Goal: Find specific page/section: Find specific page/section

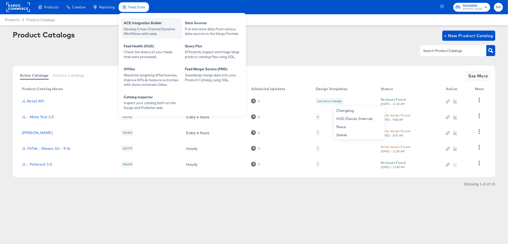
click at [133, 25] on div "ACE Integration Builder" at bounding box center [152, 24] width 56 height 6
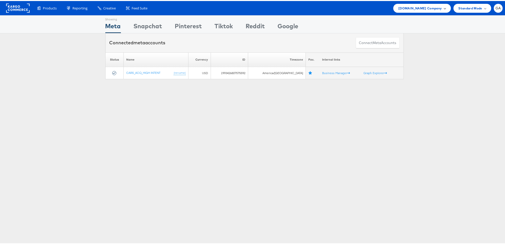
click at [438, 5] on div "Cars.com Company" at bounding box center [421, 7] width 47 height 5
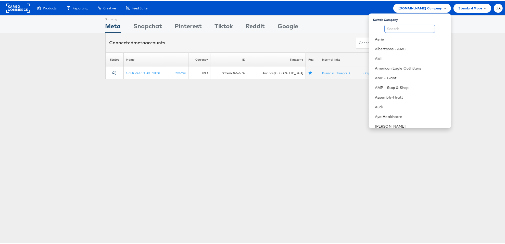
click at [413, 27] on input "text" at bounding box center [409, 28] width 51 height 8
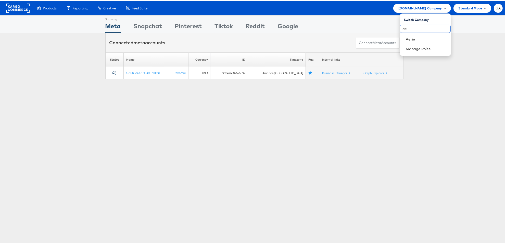
type input "a"
type input "john"
click at [408, 36] on link "John Lewis" at bounding box center [426, 38] width 41 height 5
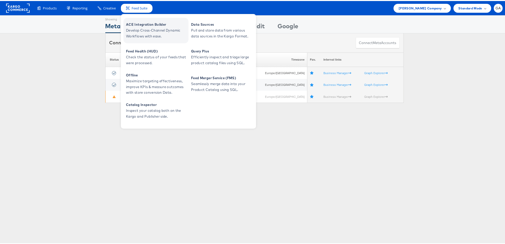
click at [143, 24] on span "ACE Integration Builder" at bounding box center [156, 24] width 61 height 6
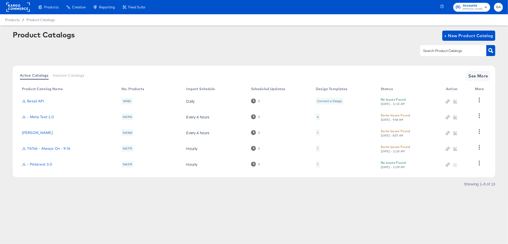
click at [16, 9] on rect at bounding box center [17, 7] width 23 height 9
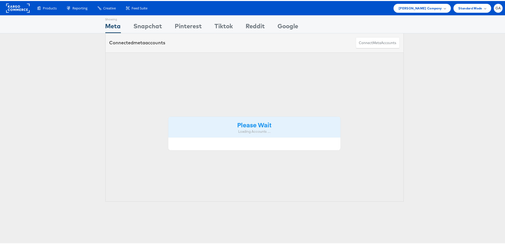
click at [471, 8] on span "Standard Mode" at bounding box center [470, 7] width 24 height 5
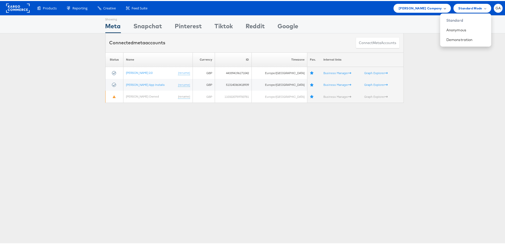
click at [409, 6] on span "[PERSON_NAME] Company" at bounding box center [419, 7] width 43 height 5
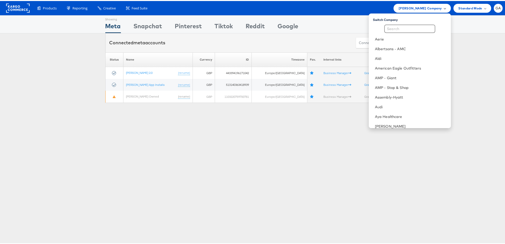
click at [409, 6] on span "[PERSON_NAME] Company" at bounding box center [419, 7] width 43 height 5
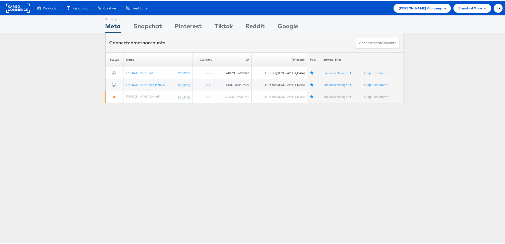
click at [409, 6] on span "John Lewis Company" at bounding box center [419, 7] width 43 height 5
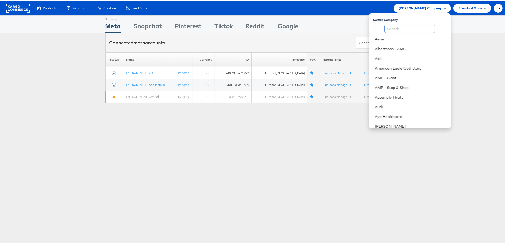
click at [422, 25] on input "text" at bounding box center [409, 28] width 51 height 8
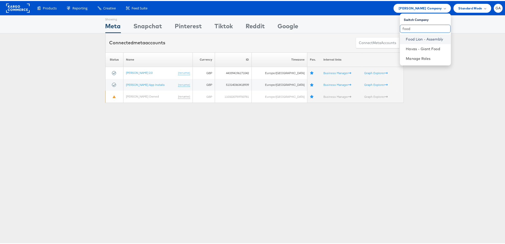
type input "food"
click at [420, 38] on link "Food Lion - Assembly" at bounding box center [426, 38] width 41 height 5
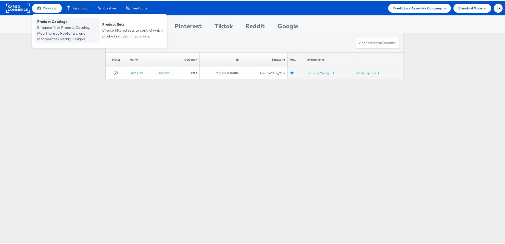
click at [46, 19] on span "Product Catalogs" at bounding box center [67, 21] width 61 height 6
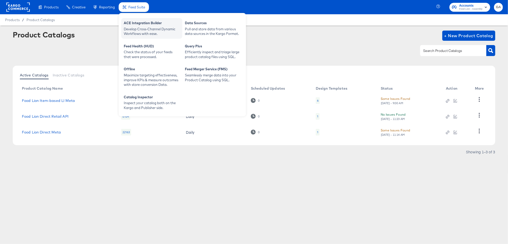
click at [132, 23] on div "ACE Integration Builder" at bounding box center [152, 24] width 56 height 6
